Goal: Task Accomplishment & Management: Use online tool/utility

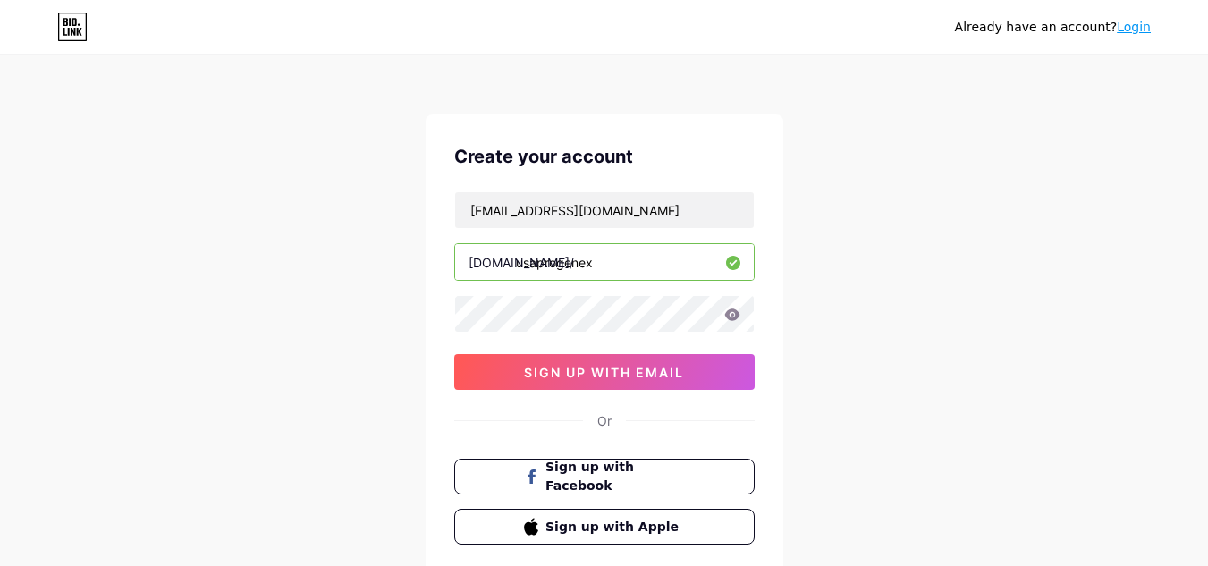
type input "usaprogenex"
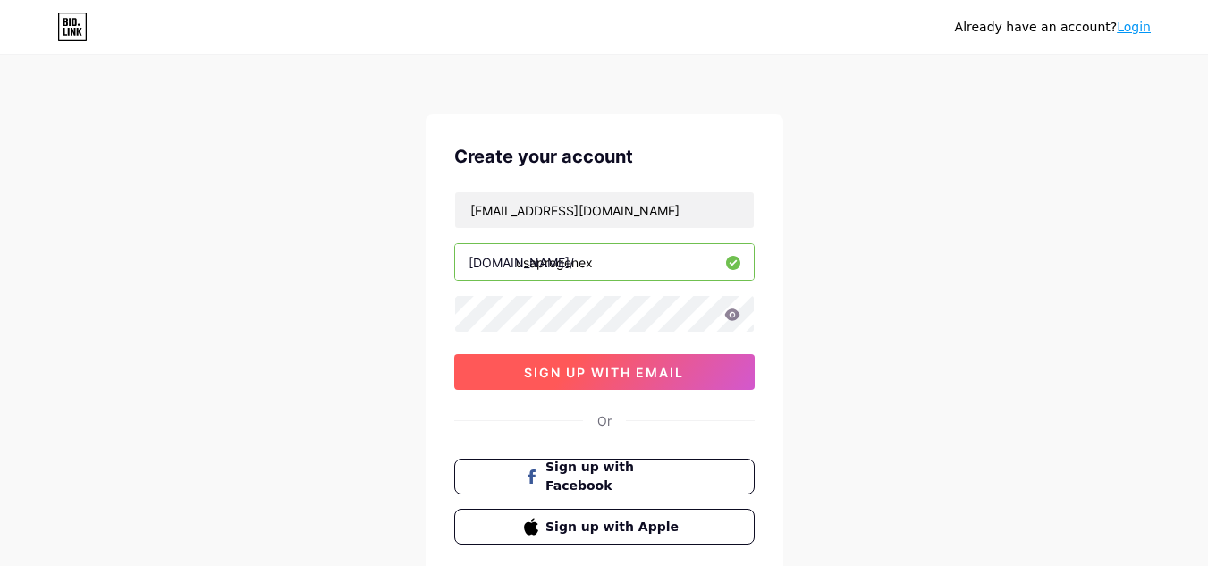
click at [569, 379] on span "sign up with email" at bounding box center [604, 372] width 160 height 15
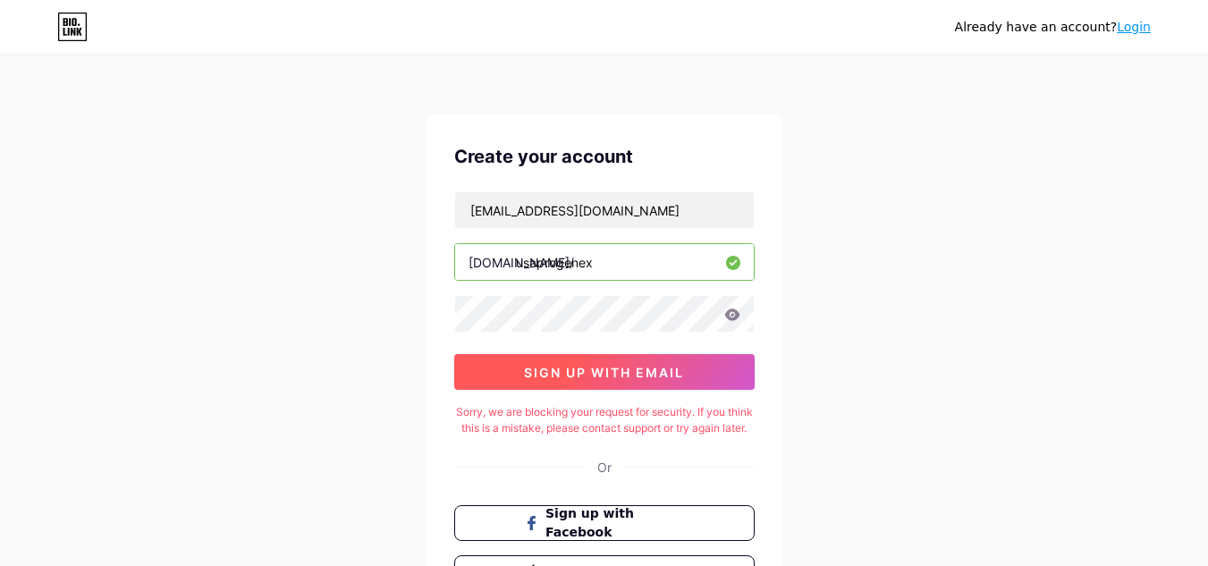
click at [555, 369] on span "sign up with email" at bounding box center [604, 372] width 160 height 15
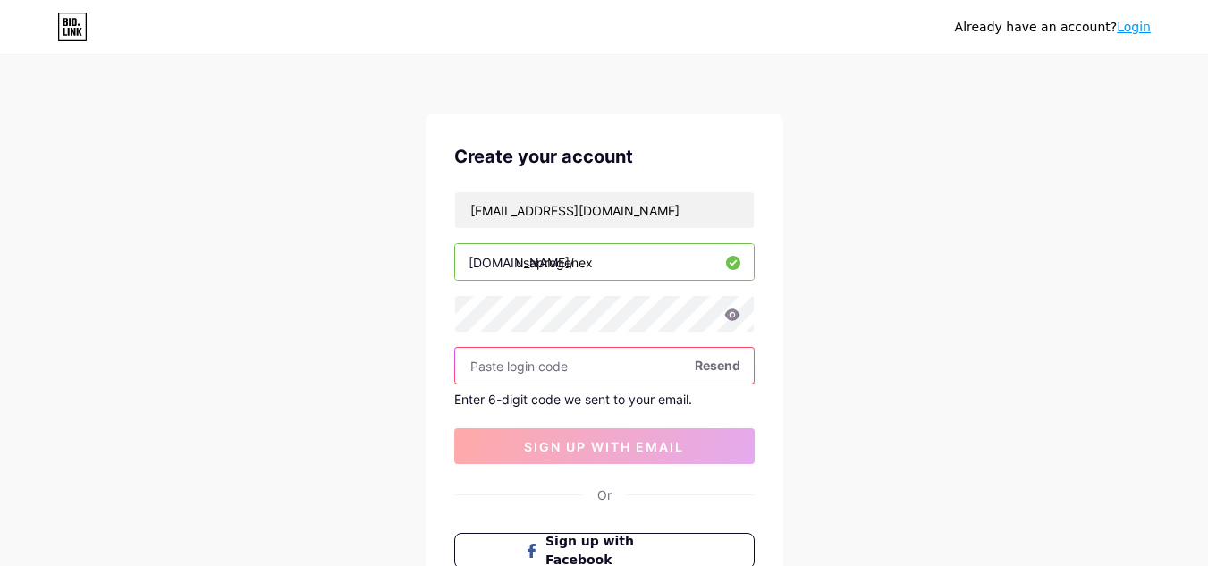
paste input "763789"
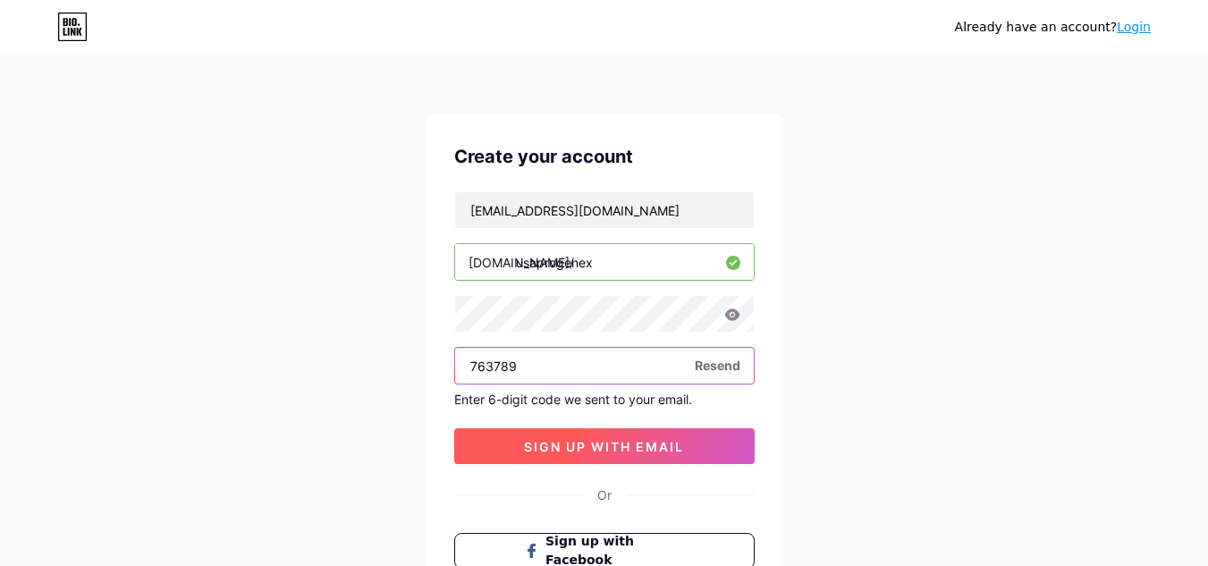
type input "763789"
click at [587, 445] on span "sign up with email" at bounding box center [604, 446] width 160 height 15
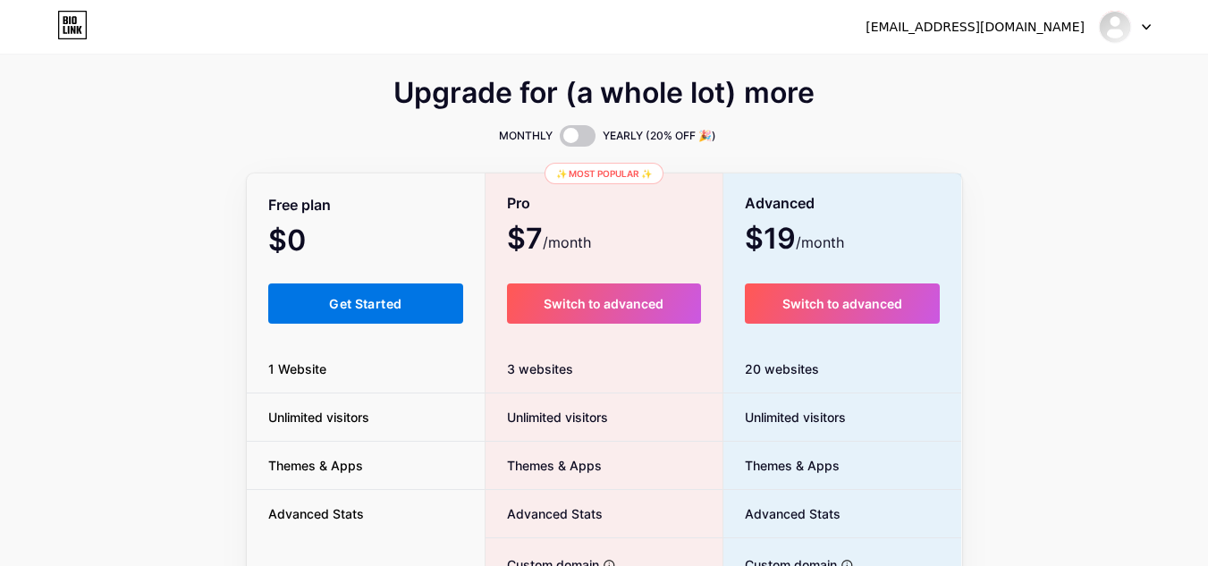
click at [420, 297] on button "Get Started" at bounding box center [366, 304] width 196 height 40
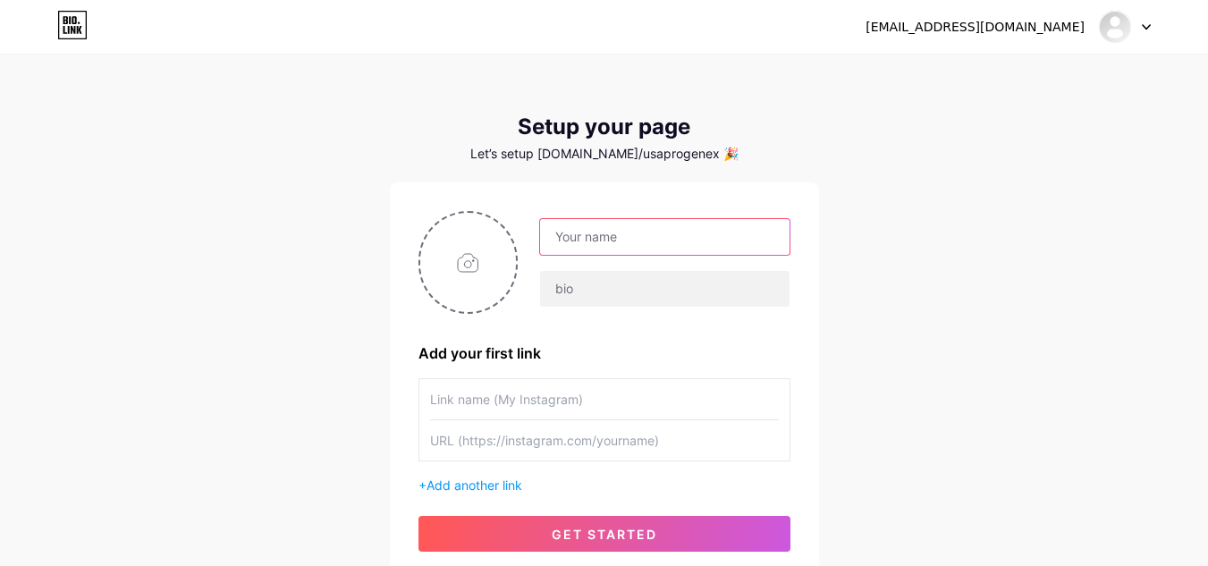
click at [594, 235] on input "text" at bounding box center [664, 237] width 249 height 36
click at [506, 408] on input "text" at bounding box center [604, 399] width 349 height 40
click at [482, 443] on input "text" at bounding box center [604, 440] width 349 height 40
paste input "[URL][DOMAIN_NAME]"
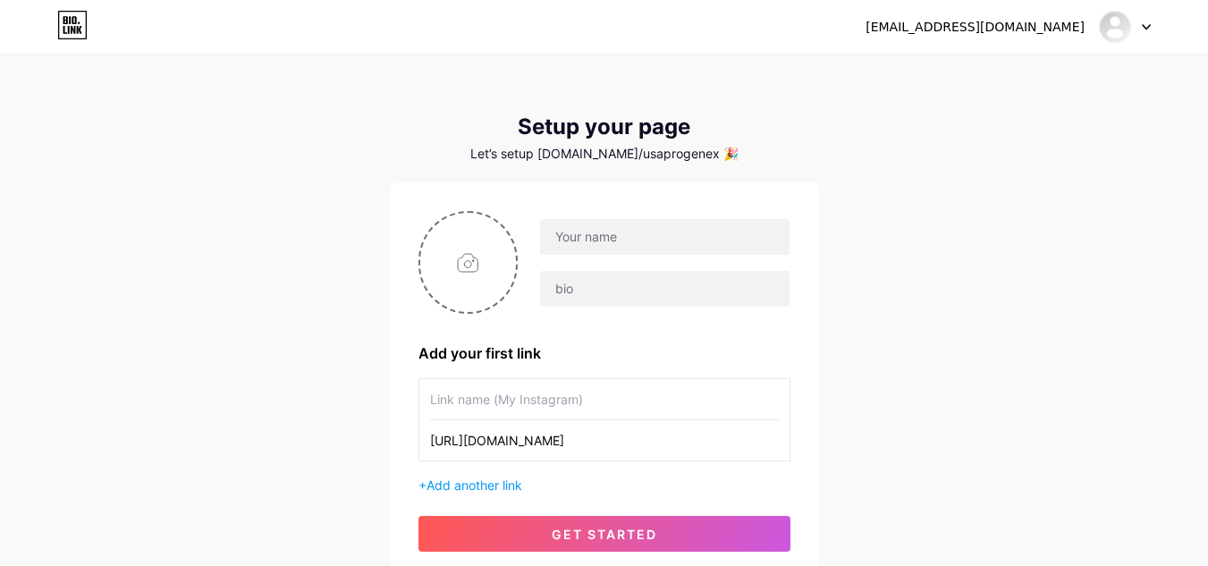
type input "[URL][DOMAIN_NAME]"
click at [524, 394] on input "text" at bounding box center [604, 399] width 349 height 40
drag, startPoint x: 563, startPoint y: 443, endPoint x: 505, endPoint y: 443, distance: 57.2
click at [505, 443] on input "[URL][DOMAIN_NAME]" at bounding box center [604, 440] width 349 height 40
paste input "facebook"
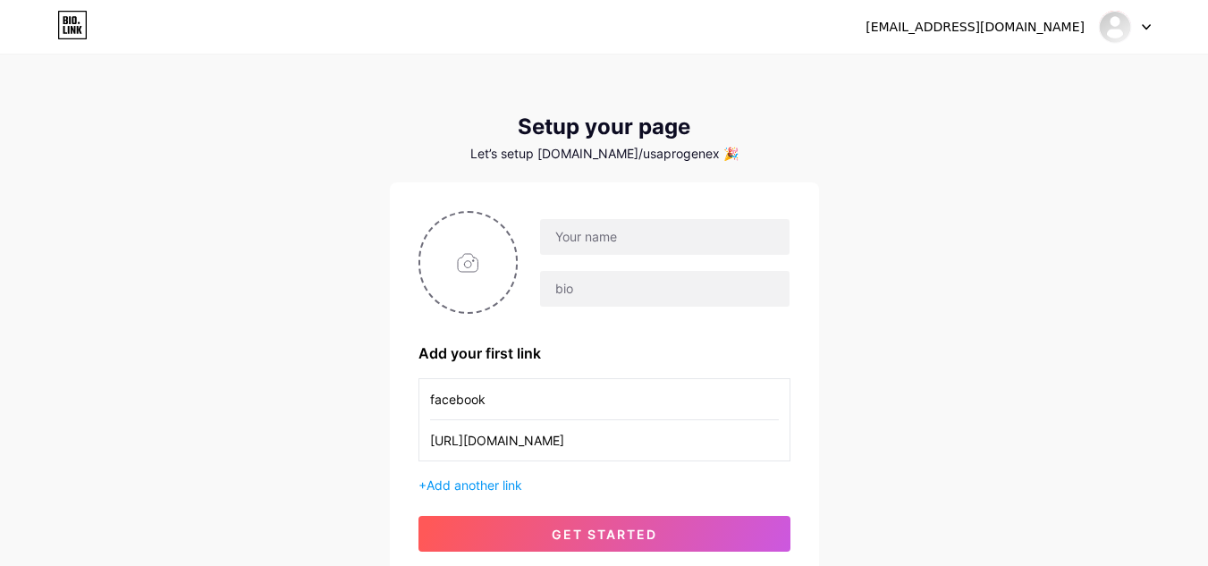
click at [456, 398] on input "facebook" at bounding box center [604, 399] width 349 height 40
click at [437, 400] on input "facebook" at bounding box center [604, 399] width 349 height 40
type input "Facebook"
click at [496, 479] on span "Add another link" at bounding box center [475, 485] width 96 height 15
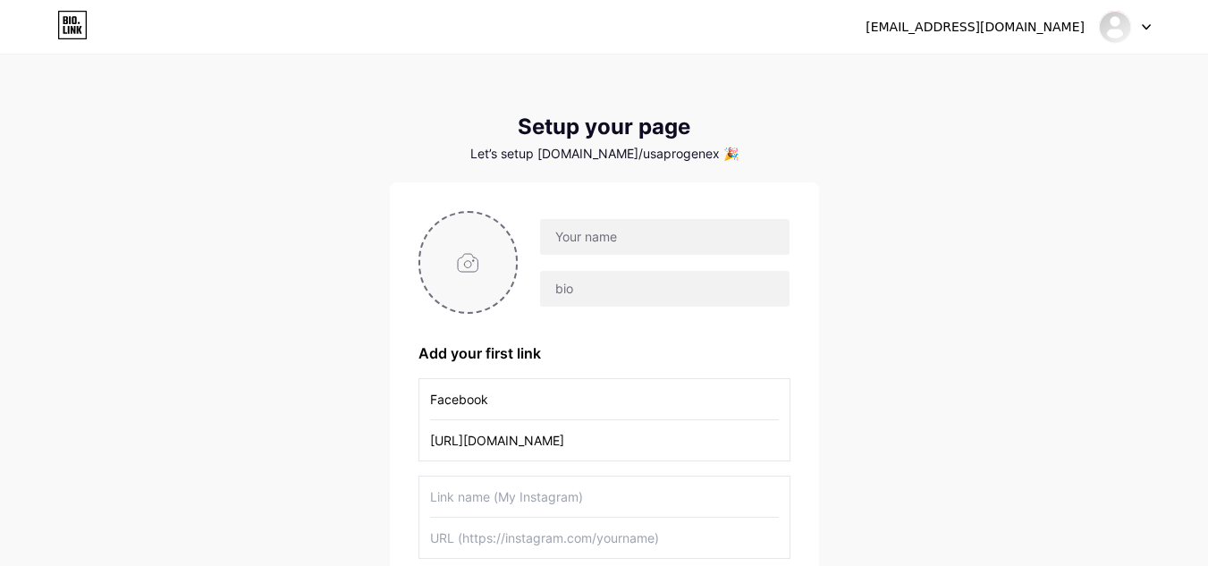
click at [494, 241] on input "file" at bounding box center [468, 262] width 97 height 99
type input "C:\fakepath\Progenex ..jpg"
click at [614, 238] on input "text" at bounding box center [664, 237] width 249 height 36
paste input "Progenex ."
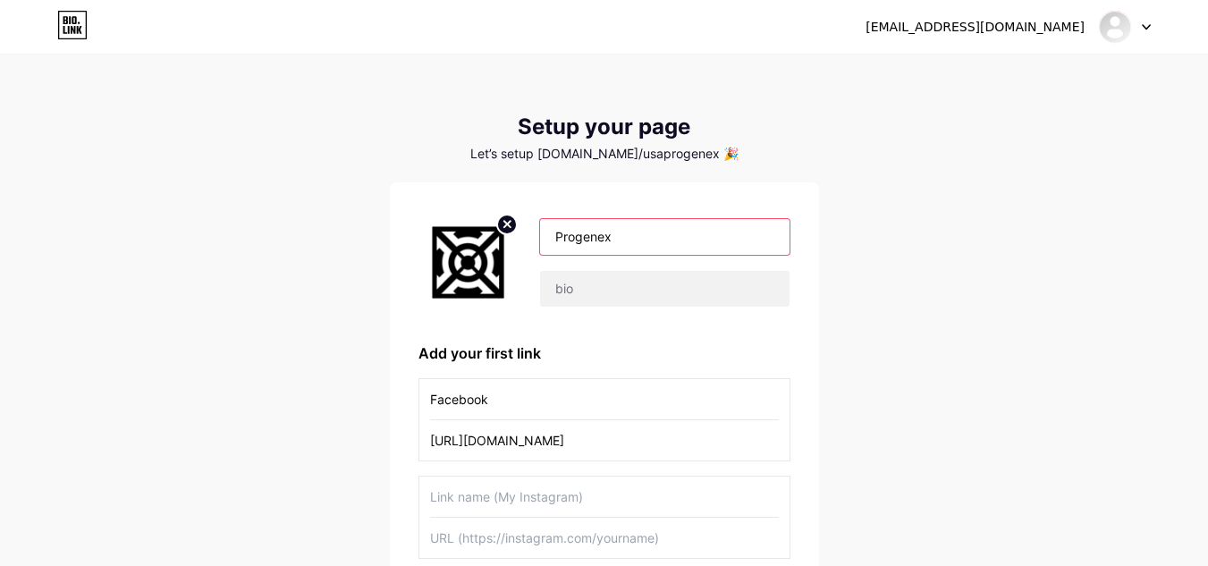
type input "Progenex"
click at [470, 511] on input "text" at bounding box center [604, 497] width 349 height 40
paste input "Progenex ."
type input "Progenex"
paste input "[URL][DOMAIN_NAME]"
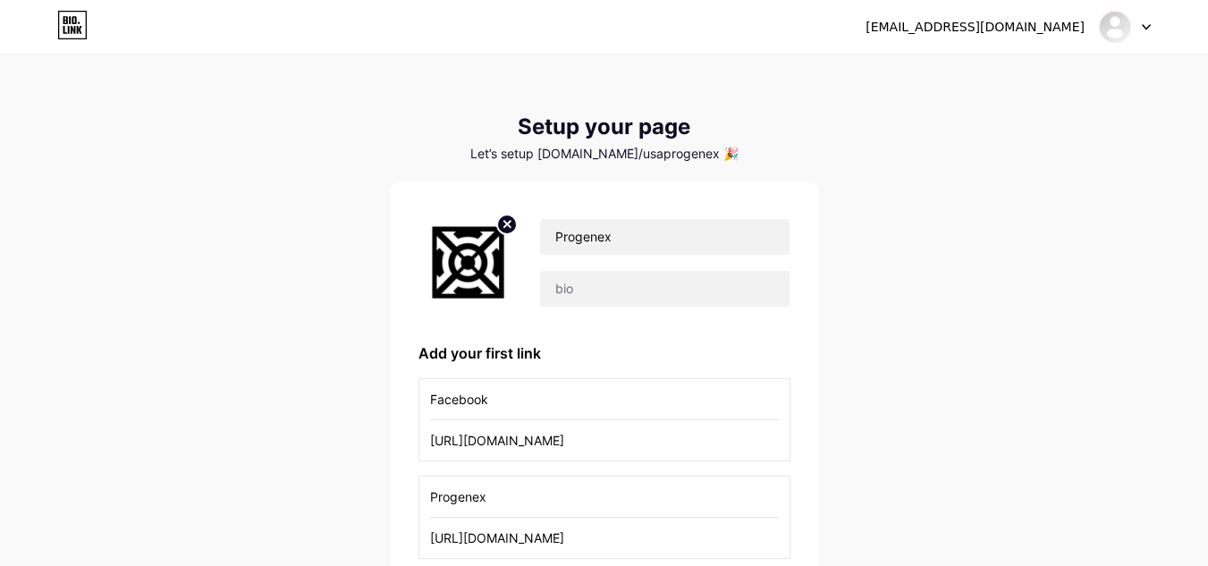
click at [496, 530] on input "[URL][DOMAIN_NAME]" at bounding box center [604, 538] width 349 height 40
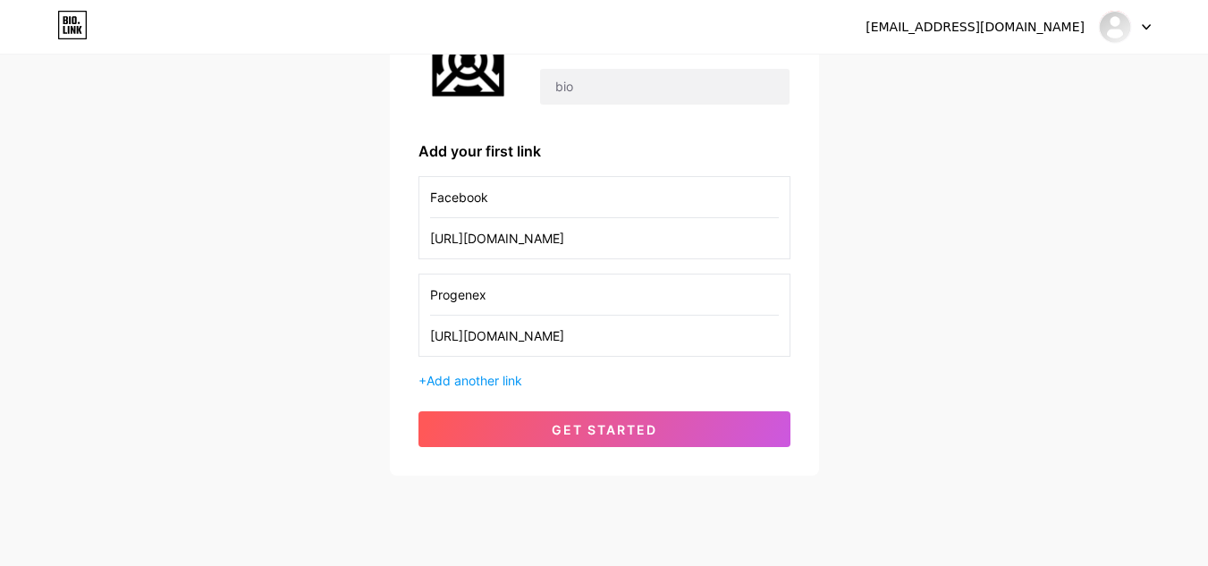
scroll to position [241, 0]
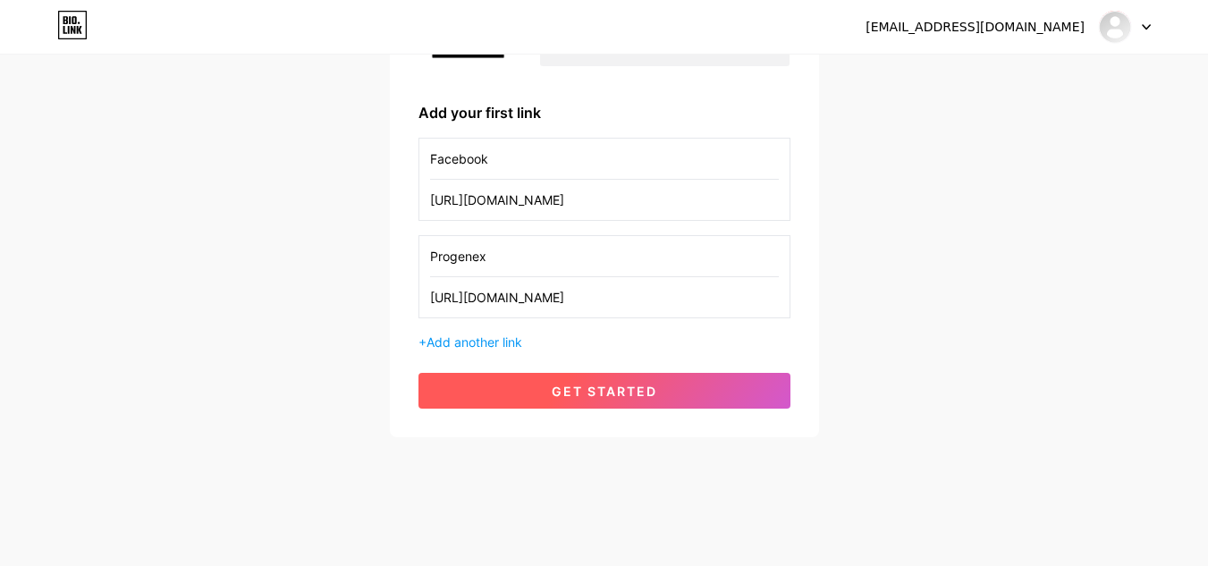
type input "[URL][DOMAIN_NAME]"
click at [623, 394] on span "get started" at bounding box center [605, 391] width 106 height 15
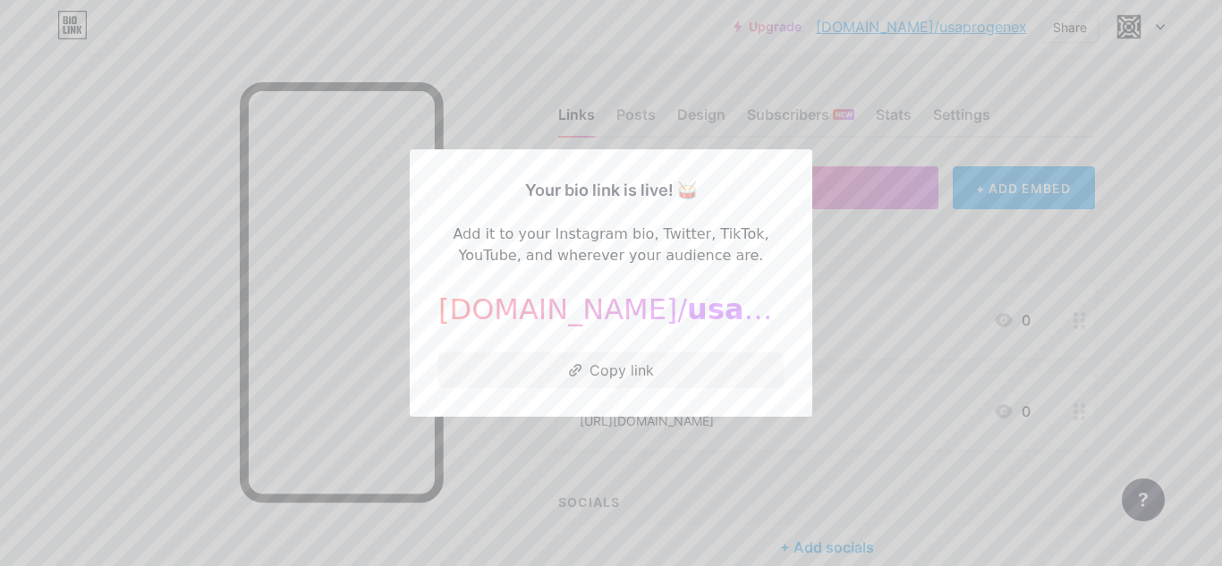
click at [540, 22] on div at bounding box center [611, 283] width 1222 height 566
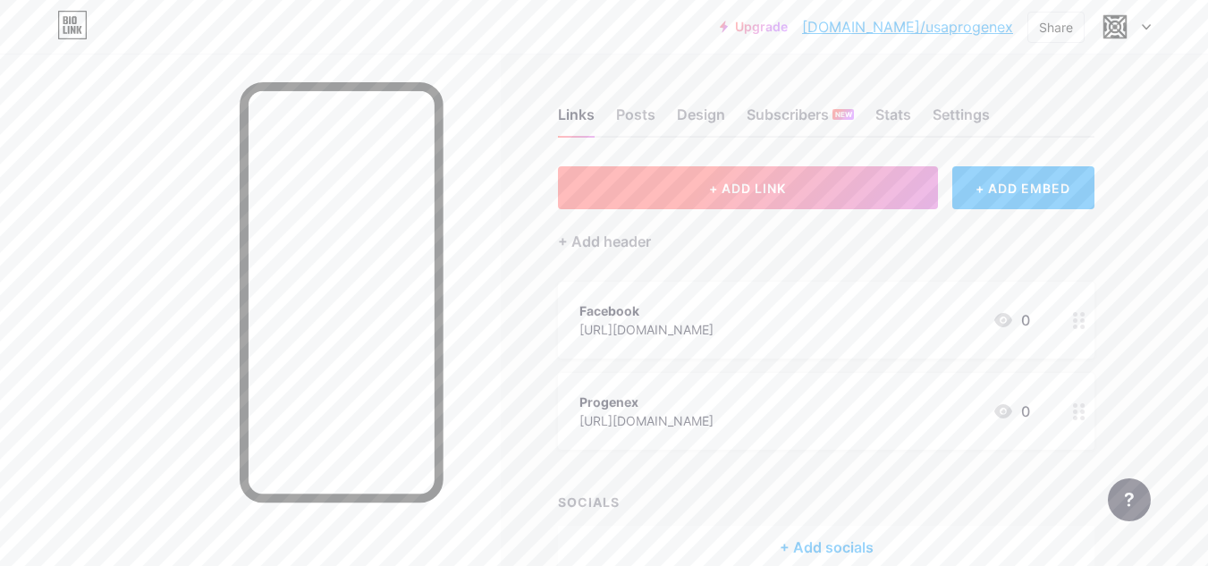
click at [767, 195] on span "+ ADD LINK" at bounding box center [747, 188] width 77 height 15
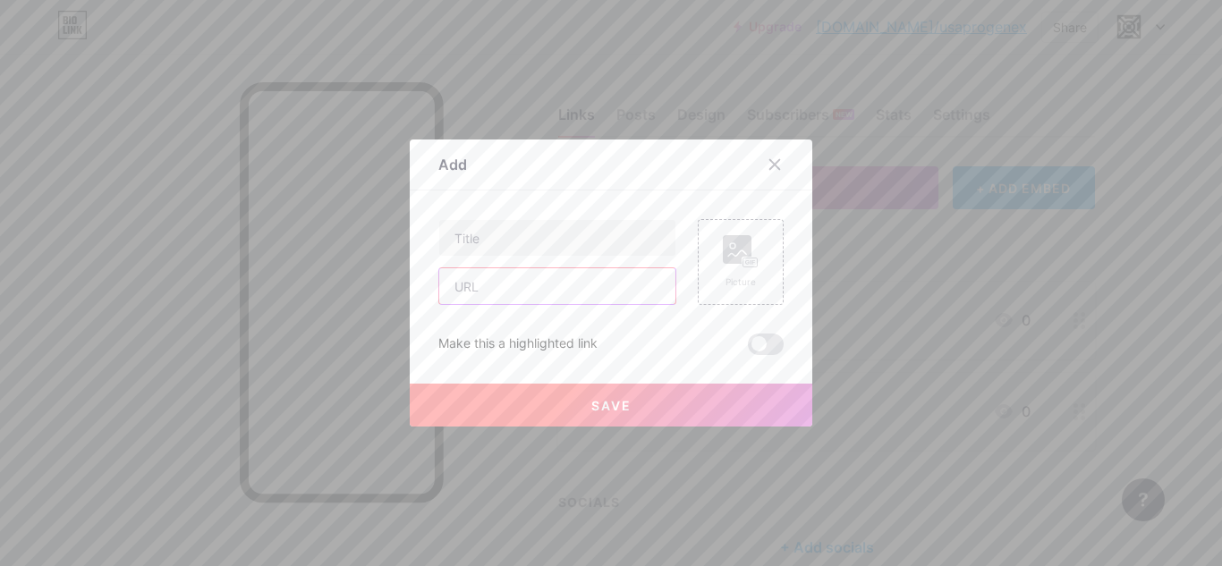
click at [559, 295] on input "text" at bounding box center [557, 286] width 236 height 36
paste input "[URL][DOMAIN_NAME]"
type input "[URL][DOMAIN_NAME]"
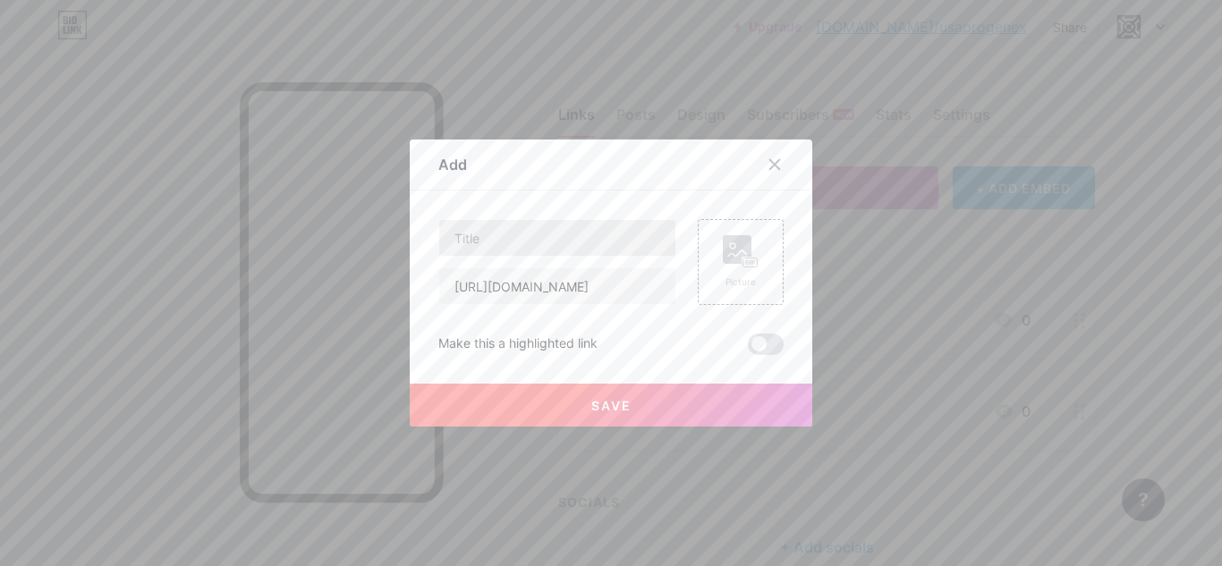
drag, startPoint x: 501, startPoint y: 209, endPoint x: 496, endPoint y: 230, distance: 21.1
click at [496, 230] on div "Content YouTube Play YouTube video without leaving your page. ADD Vimeo Play Vi…" at bounding box center [610, 273] width 345 height 165
click at [496, 230] on input "text" at bounding box center [557, 238] width 236 height 36
paste input "Complete Guide to Protein Powder for Muscle Recovery"
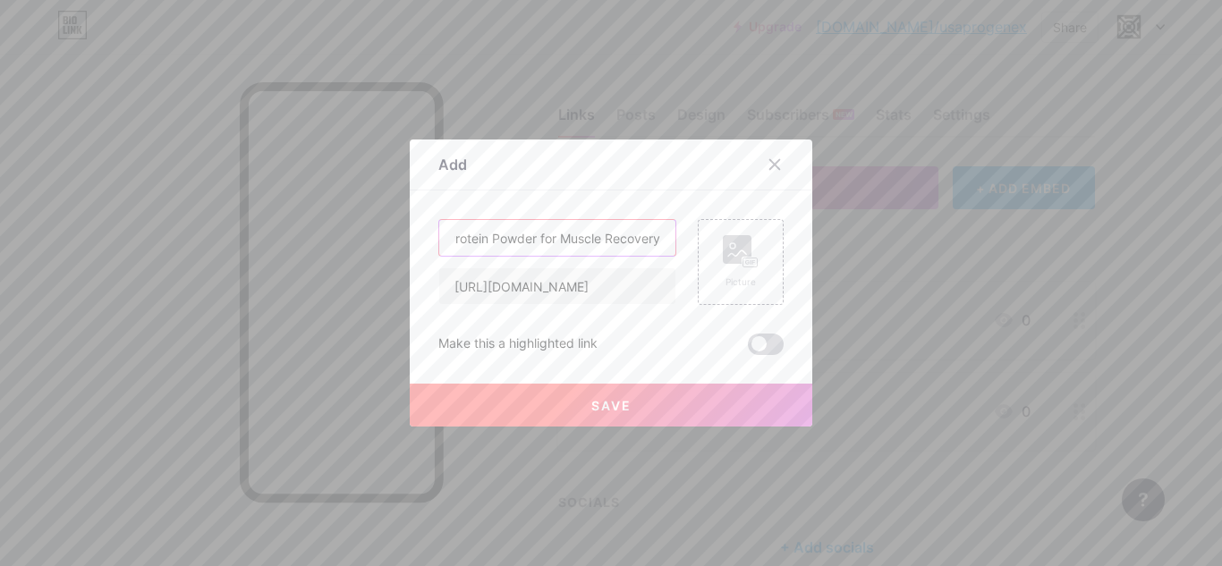
type input "Complete Guide to Protein Powder for Muscle Recovery"
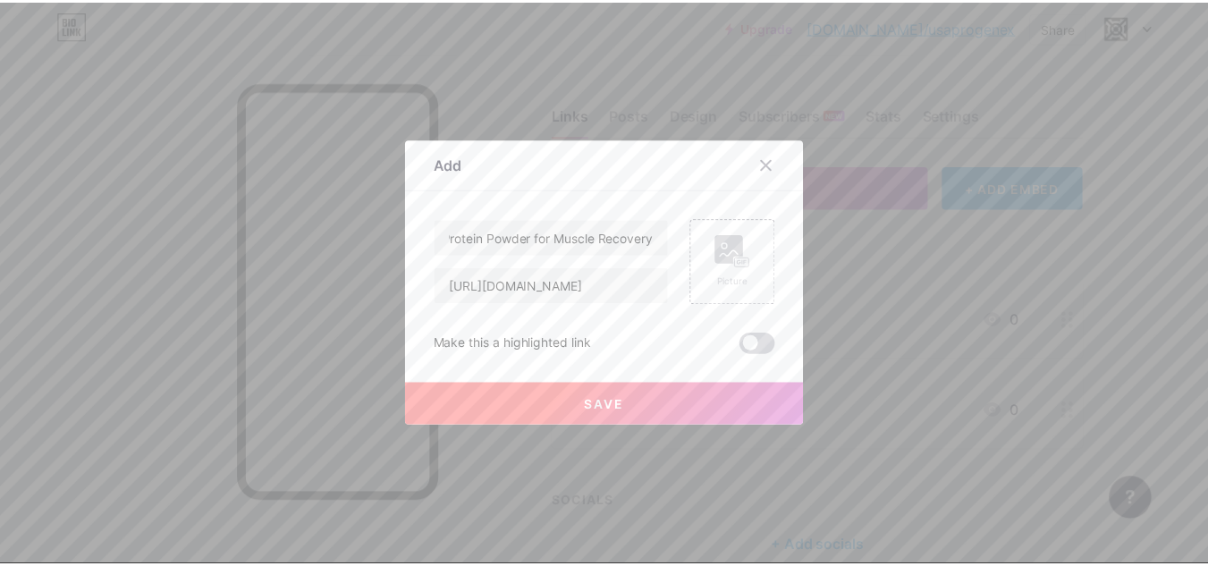
scroll to position [0, 0]
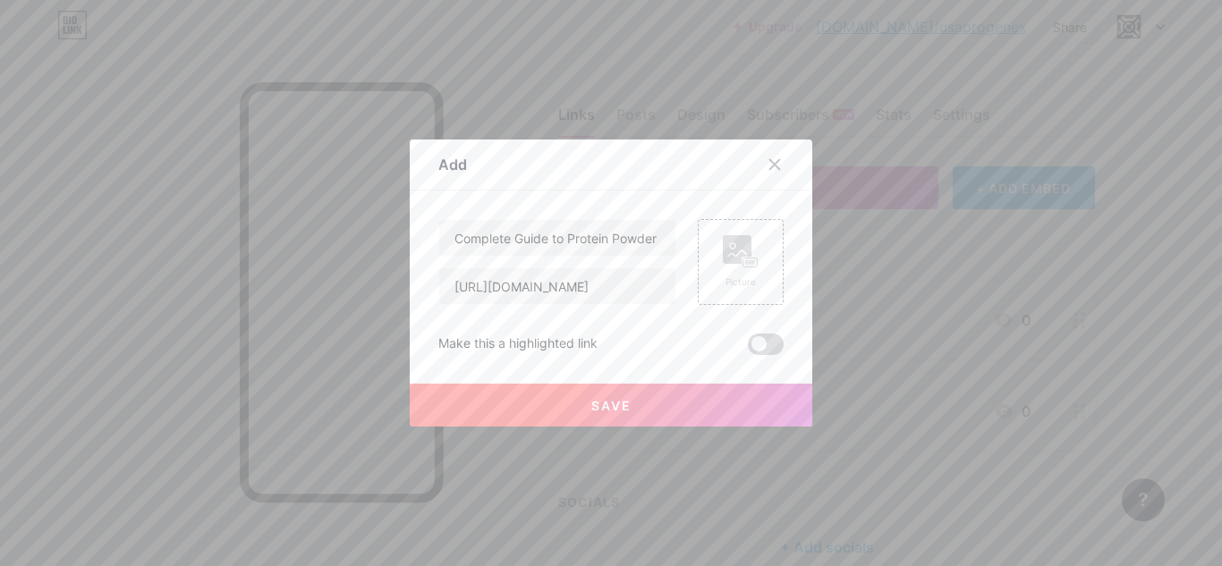
click at [751, 343] on span at bounding box center [766, 344] width 36 height 21
click at [748, 349] on input "checkbox" at bounding box center [748, 349] width 0 height 0
click at [639, 399] on button "Save" at bounding box center [611, 405] width 403 height 43
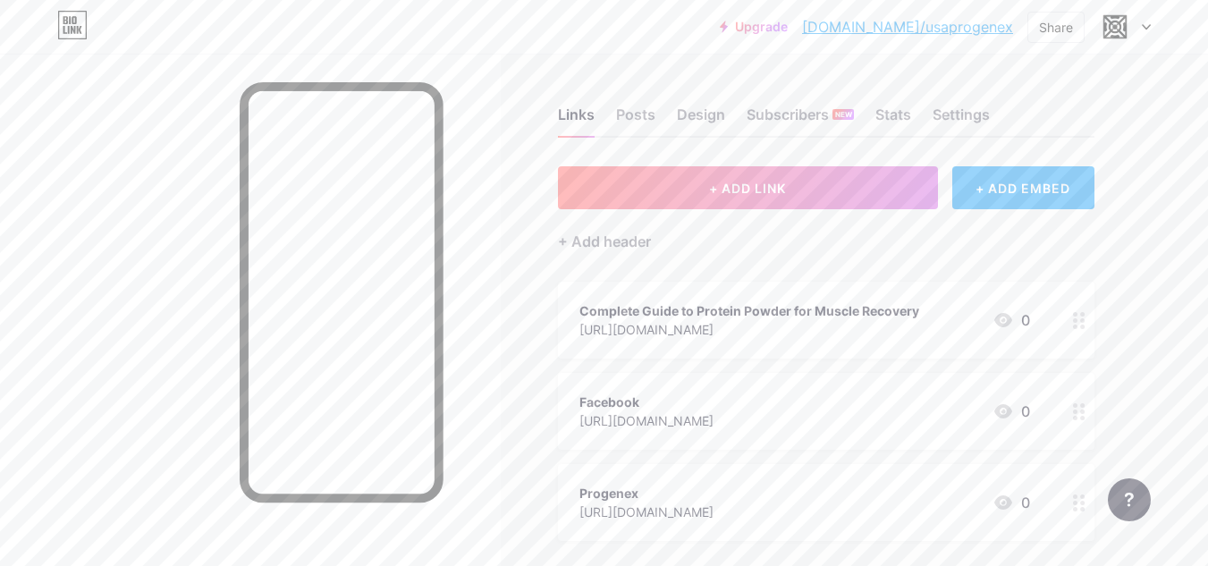
click at [938, 31] on link "[DOMAIN_NAME]/usaprogenex" at bounding box center [907, 26] width 211 height 21
